Goal: Information Seeking & Learning: Find specific fact

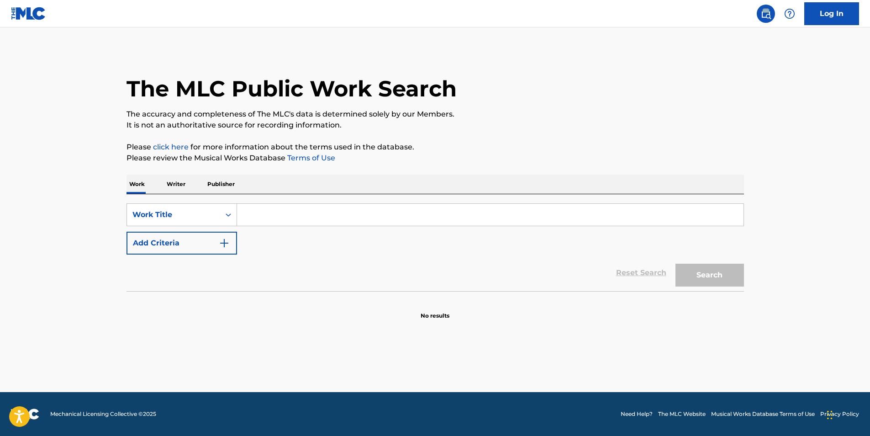
click at [282, 210] on input "Search Form" at bounding box center [490, 215] width 506 height 22
type input "nothing but love"
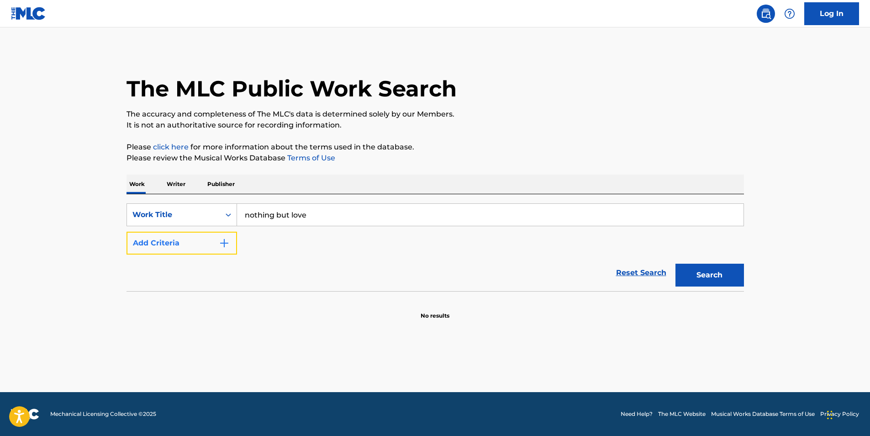
click at [227, 236] on button "Add Criteria" at bounding box center [181, 242] width 110 height 23
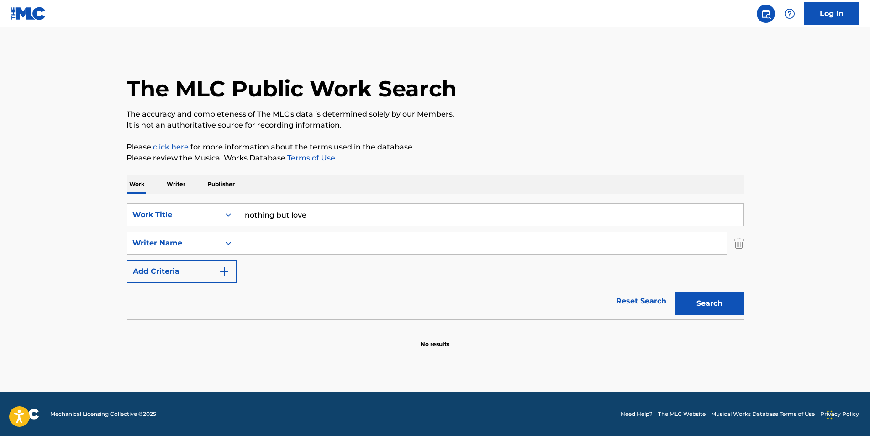
click at [248, 245] on input "Search Form" at bounding box center [481, 243] width 489 height 22
type input "shawe"
click at [675, 292] on button "Search" at bounding box center [709, 303] width 68 height 23
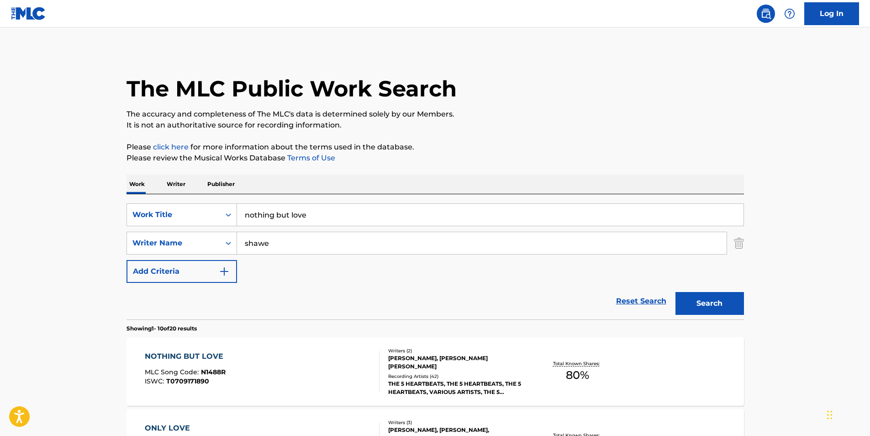
click at [321, 350] on div "NOTHING BUT LOVE MLC Song Code : N1488R ISWC : T0709171890 Writers ( 2 ) [PERSO…" at bounding box center [434, 371] width 617 height 68
